Goal: Transaction & Acquisition: Purchase product/service

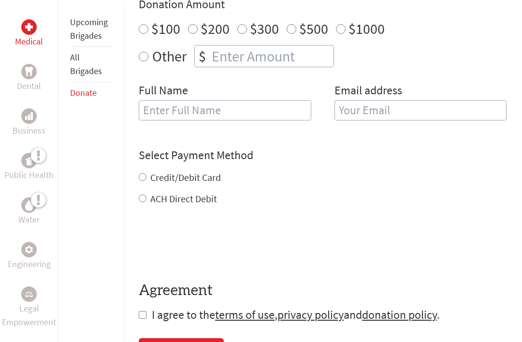
scroll to position [402, 0]
click at [496, 223] on form "Make a donation on behalf of a volunteer: Select a volunteer... [PERSON_NAME] […" at bounding box center [323, 124] width 368 height 398
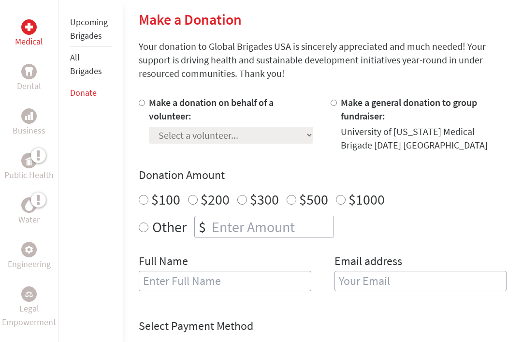
scroll to position [229, 0]
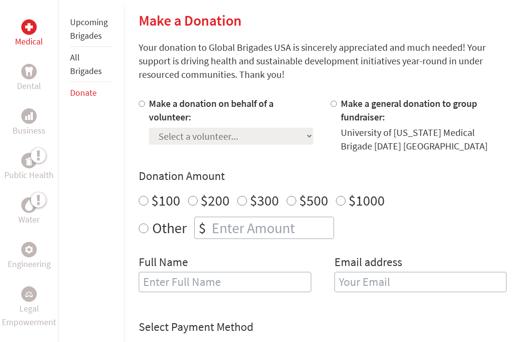
click at [143, 104] on input "Make a donation on behalf of a volunteer:" at bounding box center [142, 104] width 6 height 6
radio input "true"
click at [244, 136] on select "Select a volunteer... [PERSON_NAME] [PERSON_NAME] [PERSON_NAME] Emercin [PERSON…" at bounding box center [231, 136] width 164 height 17
select select "E4722EA0-6E70-11F0-B8AC-42010A400003"
click at [244, 202] on input "$300" at bounding box center [243, 201] width 10 height 10
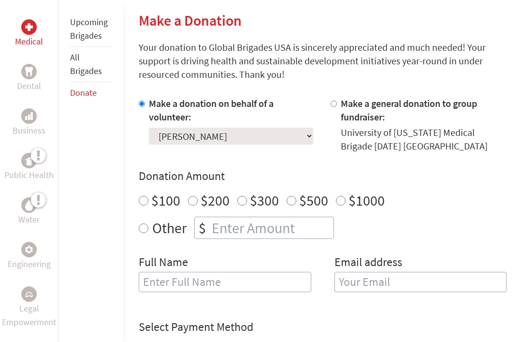
radio input "true"
click at [227, 231] on input "number" at bounding box center [272, 227] width 124 height 21
radio input "true"
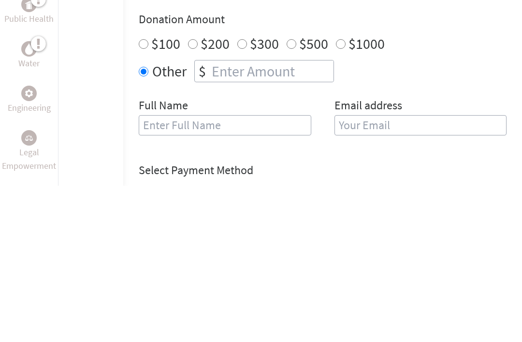
click at [250, 191] on label "$300" at bounding box center [264, 200] width 29 height 18
click at [247, 196] on input "$300" at bounding box center [243, 201] width 10 height 10
radio input "true"
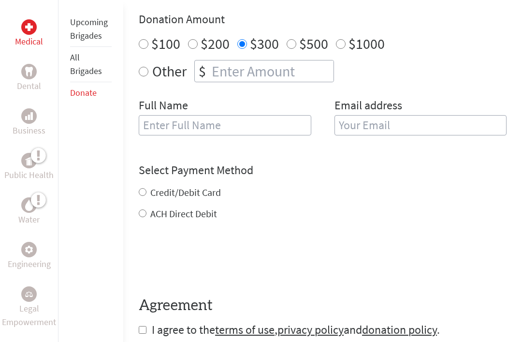
click at [167, 129] on input "text" at bounding box center [225, 125] width 172 height 20
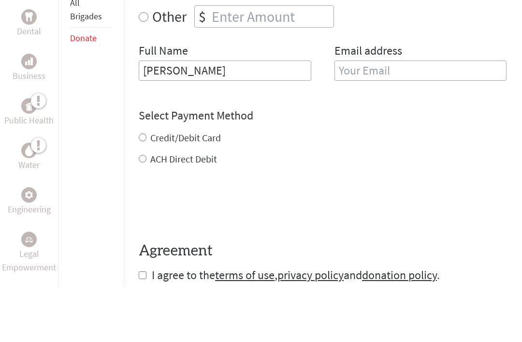
type input "[PERSON_NAME]"
click at [357, 116] on input "email" at bounding box center [421, 126] width 172 height 20
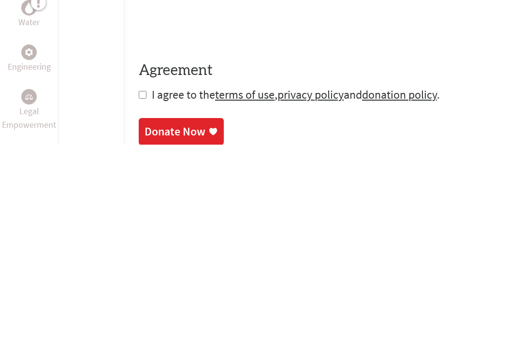
scroll to position [424, 0]
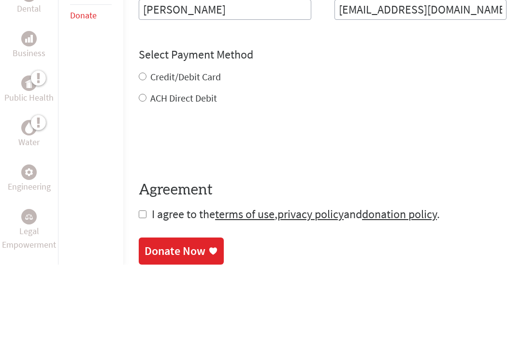
type input "[EMAIL_ADDRESS][DOMAIN_NAME]"
click at [150, 148] on div "Credit/Debit Card ACH Direct Debit" at bounding box center [323, 165] width 368 height 35
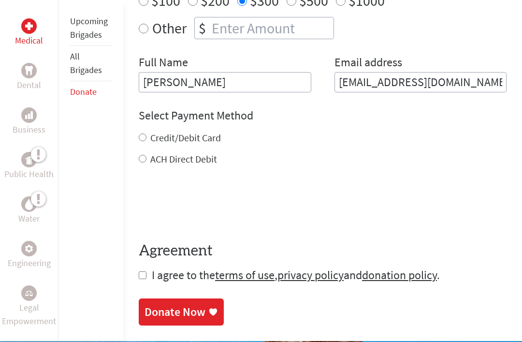
scroll to position [428, 0]
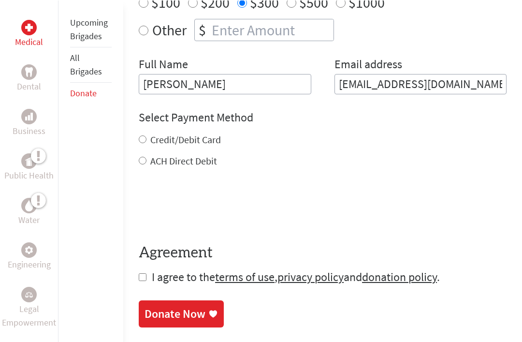
click at [145, 142] on input "Credit/Debit Card" at bounding box center [143, 139] width 8 height 8
radio input "true"
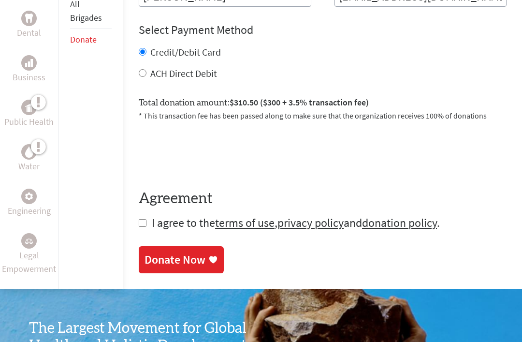
scroll to position [514, 0]
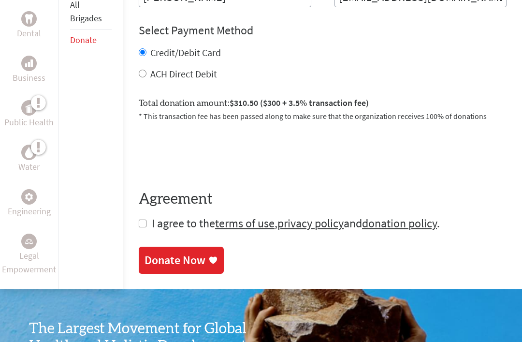
click at [147, 224] on form "Make a donation on behalf of a volunteer: Select a volunteer... [PERSON_NAME] […" at bounding box center [323, 21] width 368 height 419
click at [145, 227] on input "checkbox" at bounding box center [143, 224] width 8 height 8
checkbox input "true"
click at [185, 261] on div "Donate Now" at bounding box center [175, 260] width 61 height 15
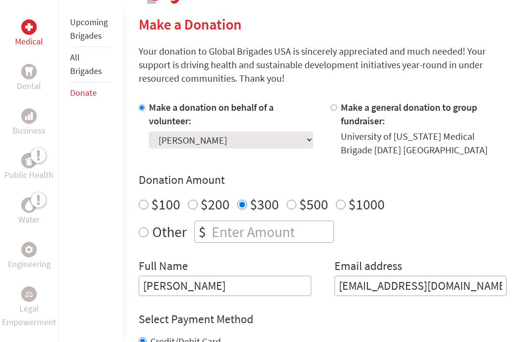
scroll to position [225, 0]
